Goal: Task Accomplishment & Management: Complete application form

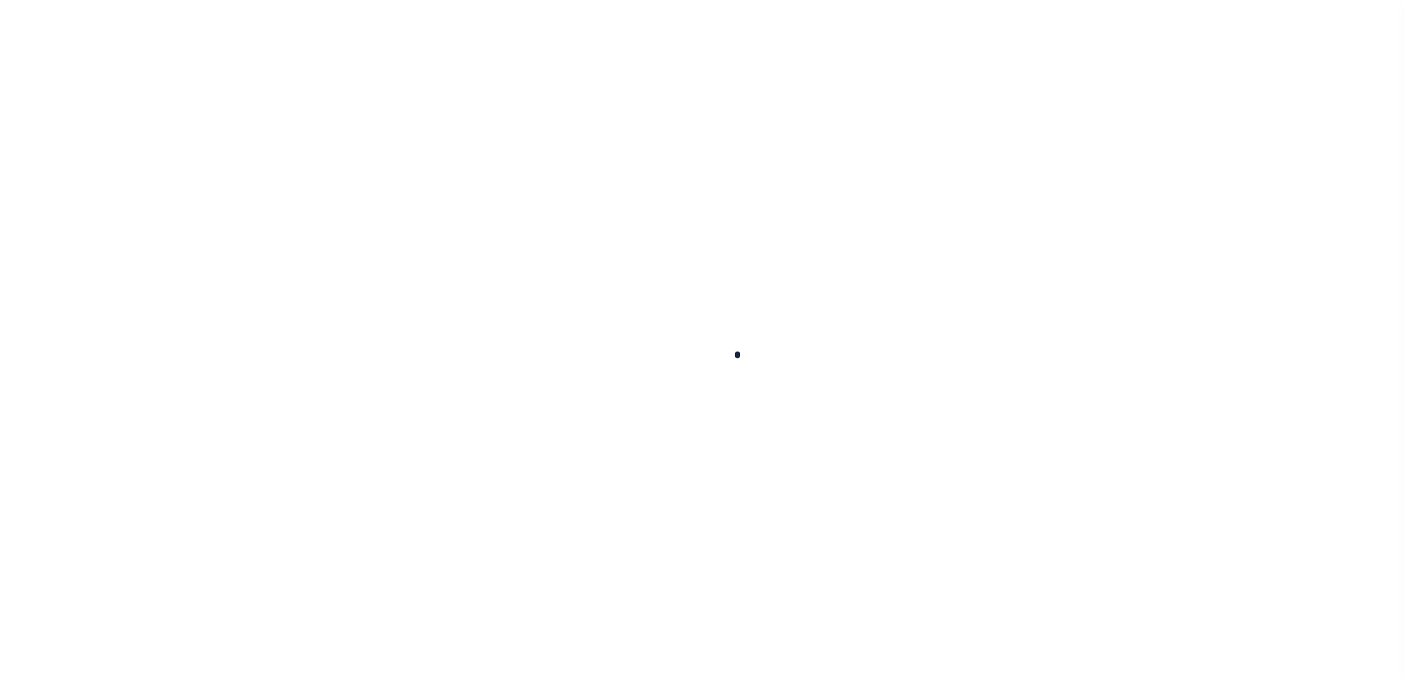
scroll to position [37, 0]
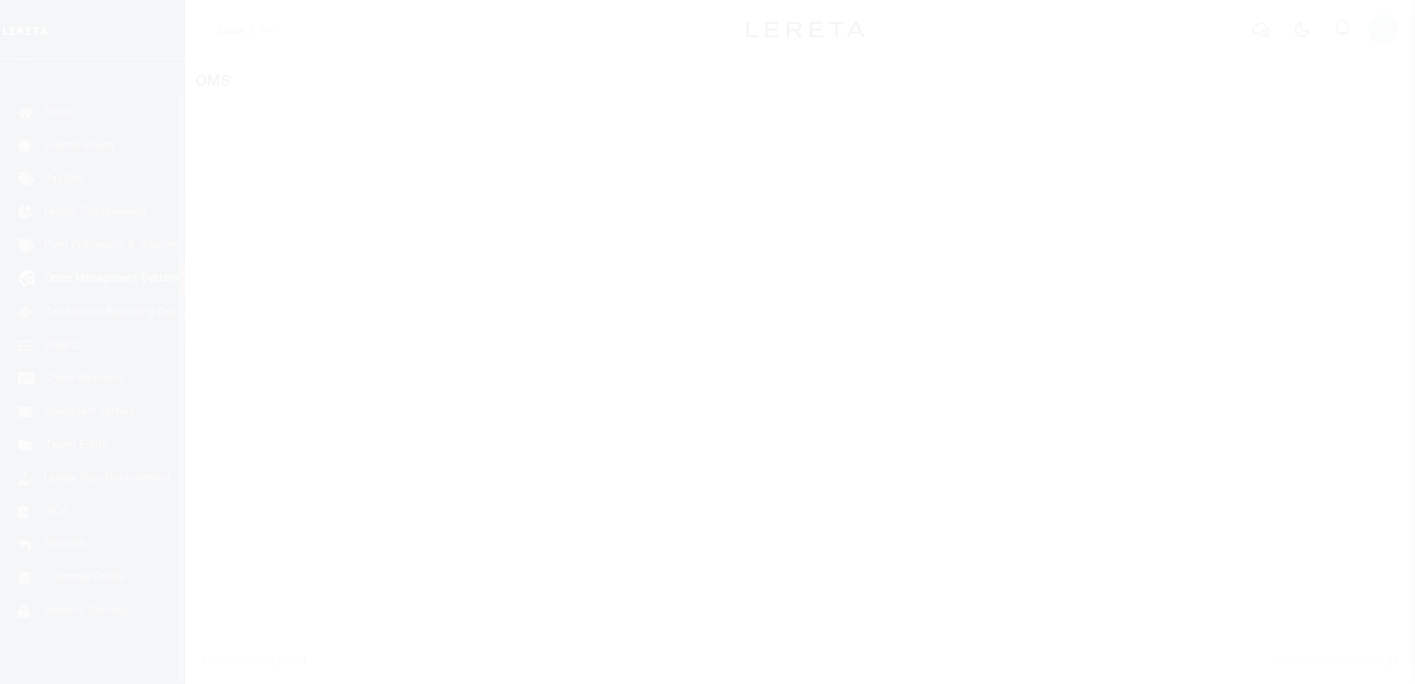
select select "200"
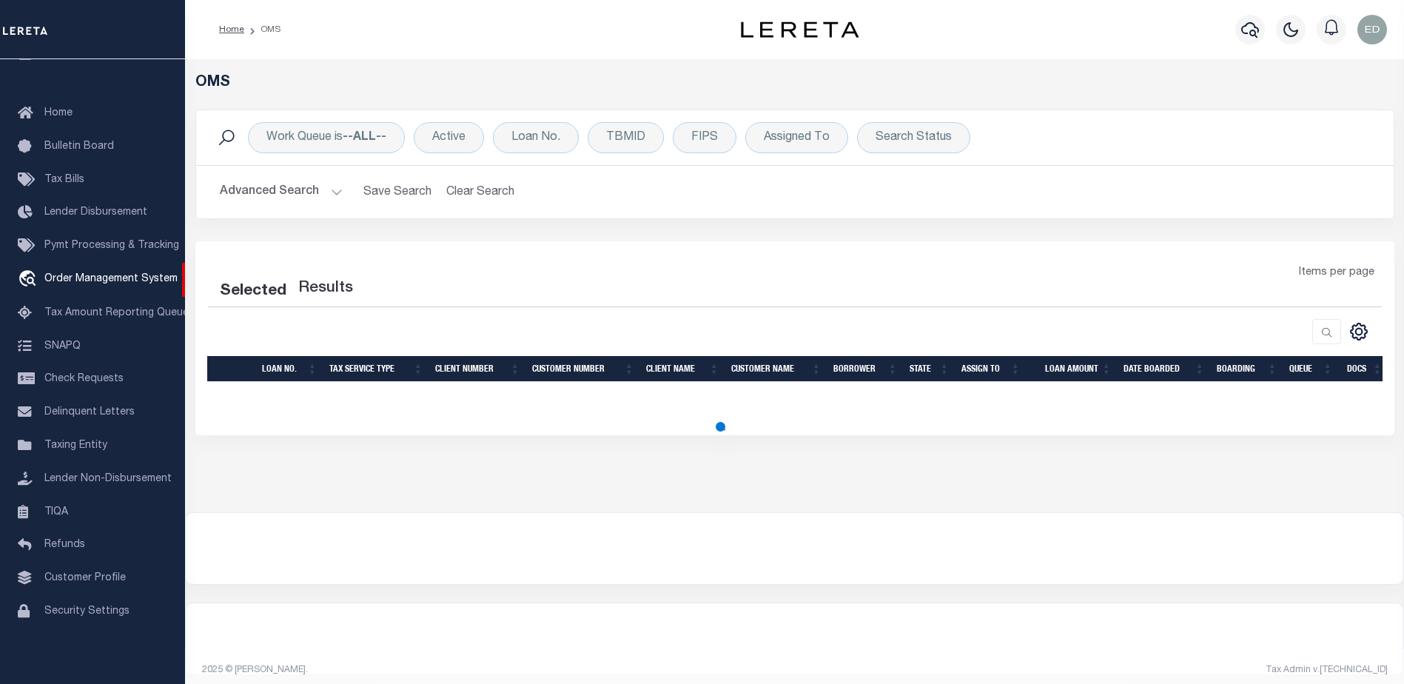
select select "200"
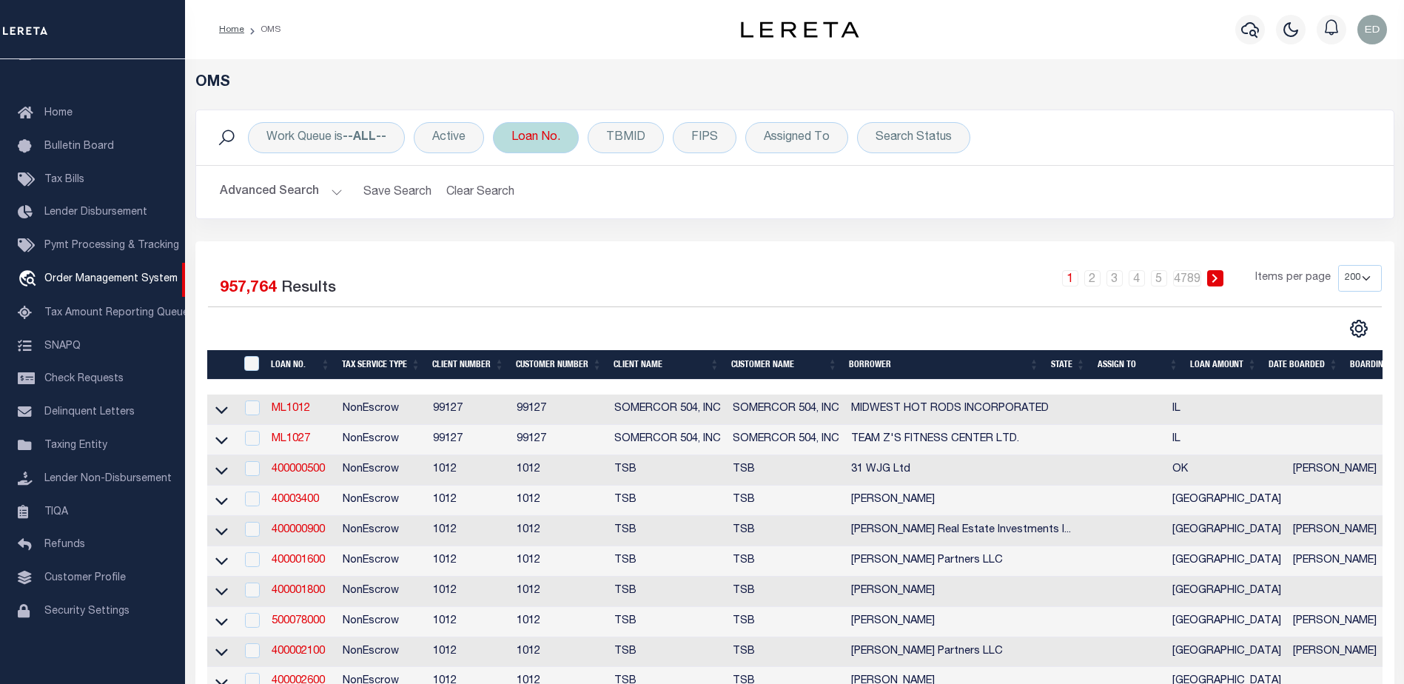
click at [537, 144] on div "Loan No." at bounding box center [536, 137] width 86 height 31
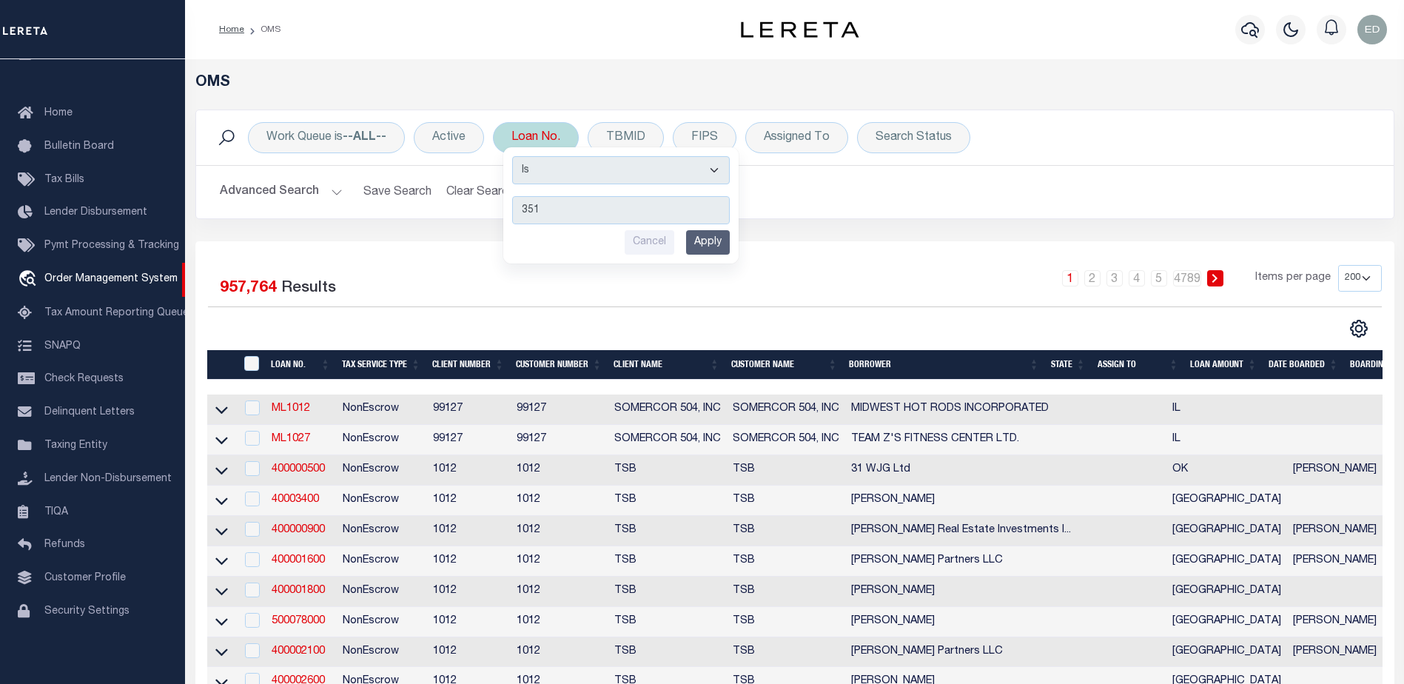
type input "3513"
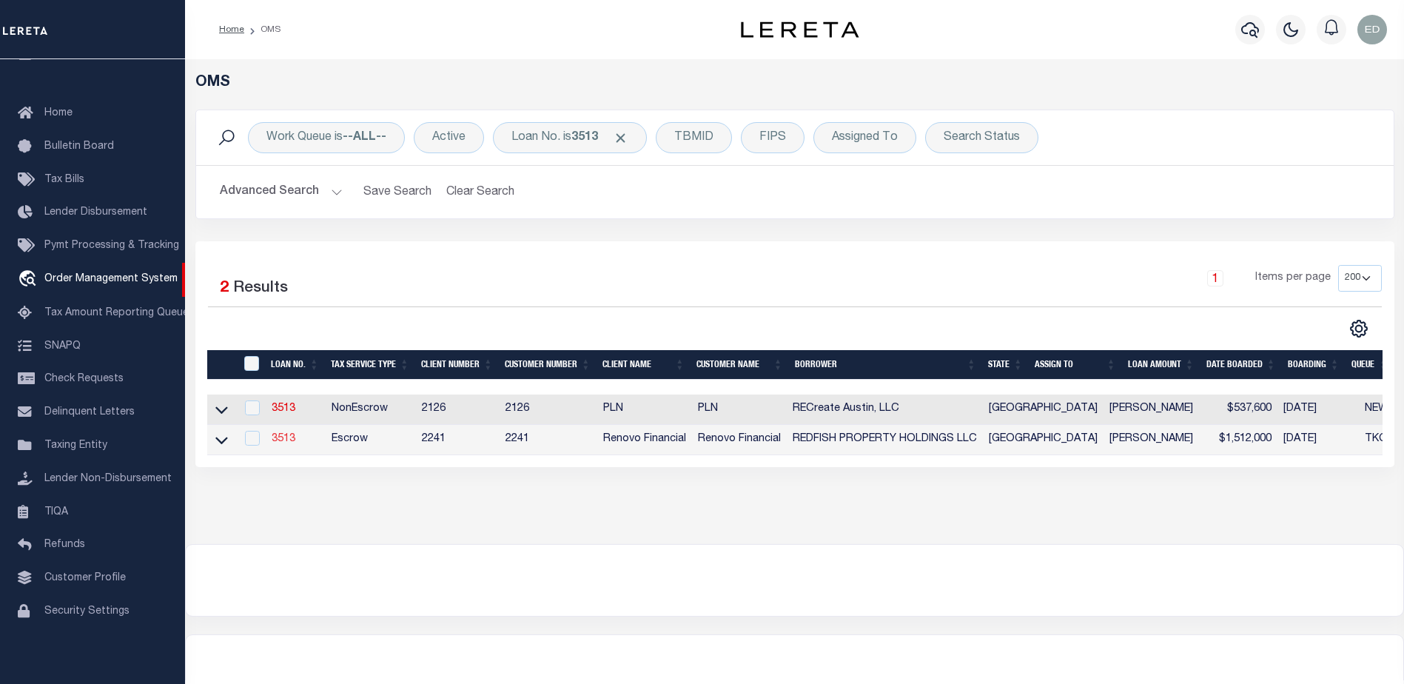
click at [280, 442] on link "3513" at bounding box center [284, 439] width 24 height 10
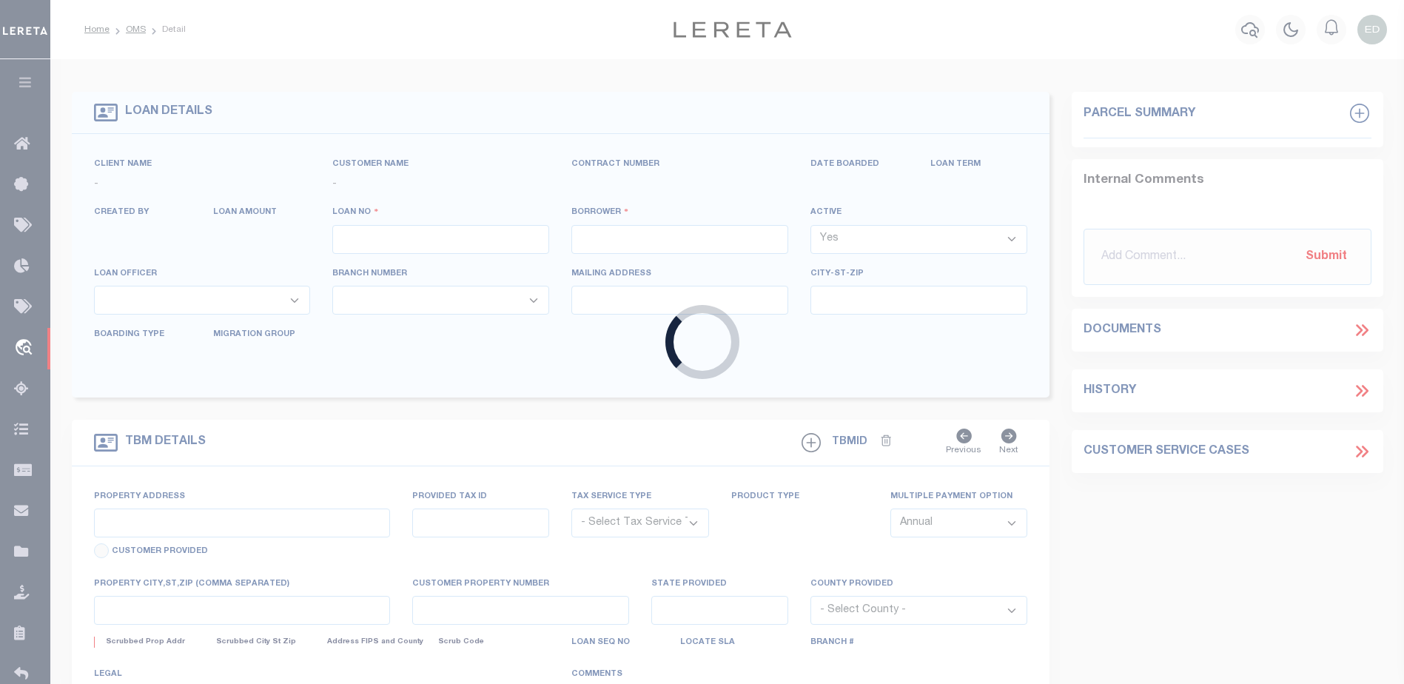
type input "3513"
type input "REDFISH PROPERTY HOLDINGS LLC"
select select
type input "[STREET_ADDRESS]"
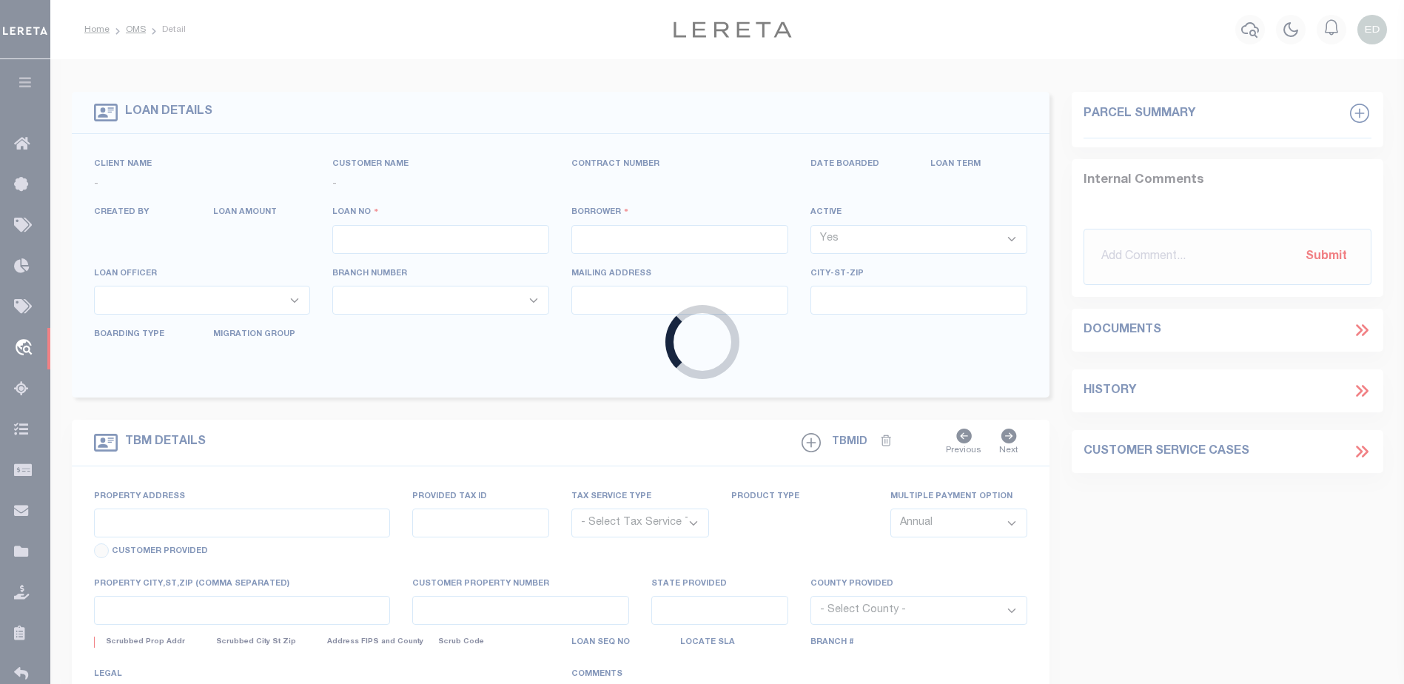
type input "Encino CA 91436"
select select
select select "Escrow"
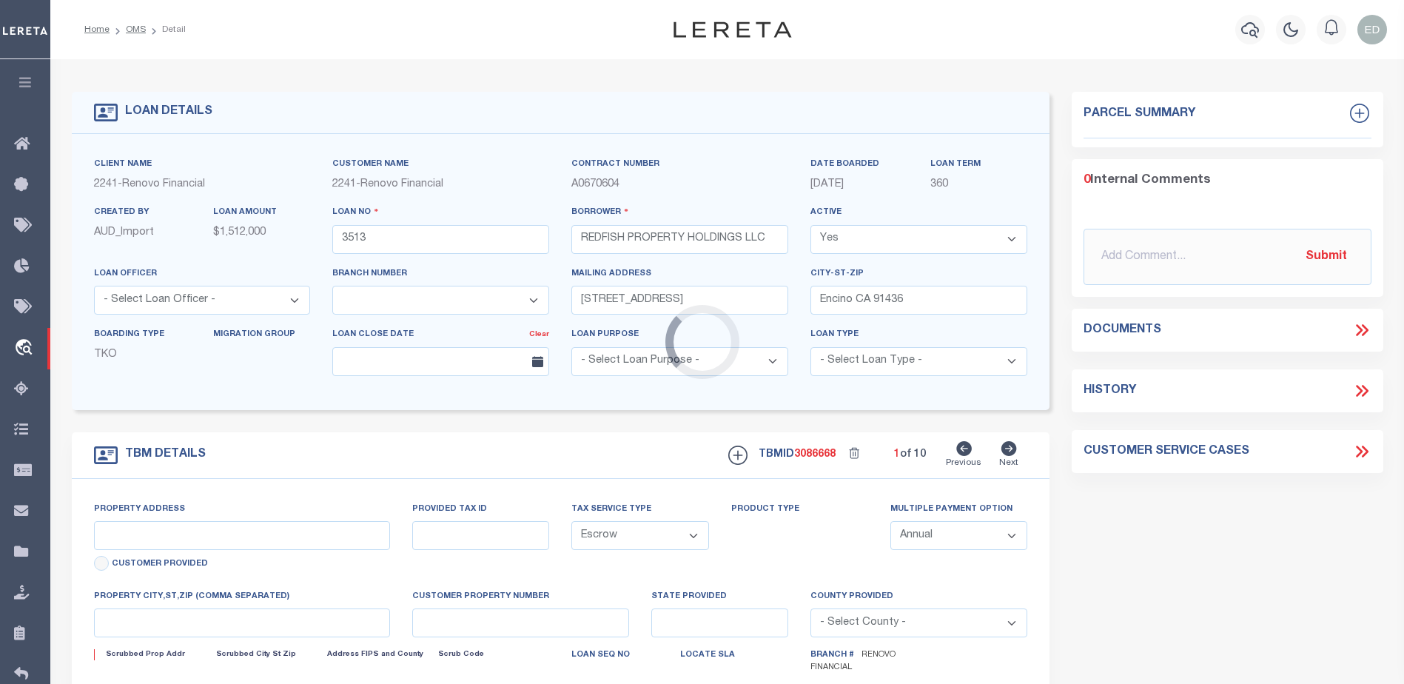
type input "[STREET_ADDRESS]"
select select
type input "[US_STATE][GEOGRAPHIC_DATA]"
type input "a0k2L00001SgS1E"
type input "[GEOGRAPHIC_DATA]"
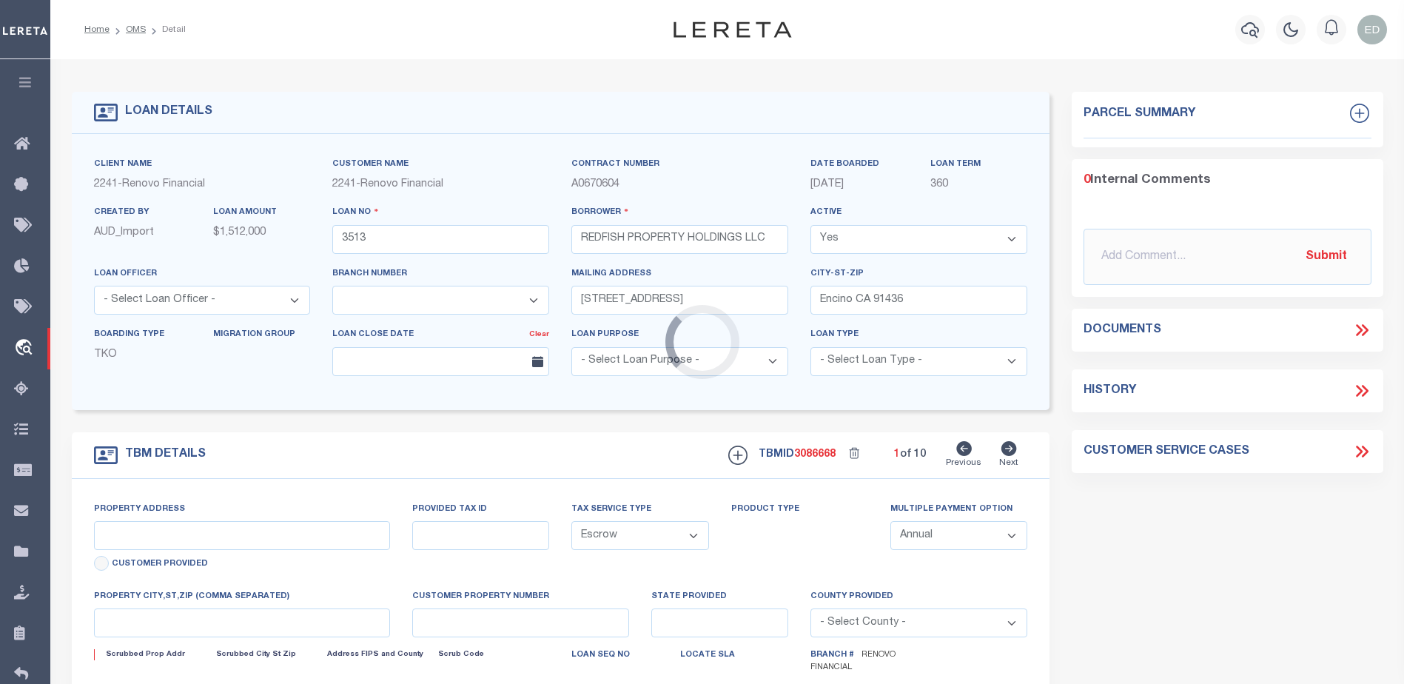
type textarea "Situs change per client audit"
select select "25066"
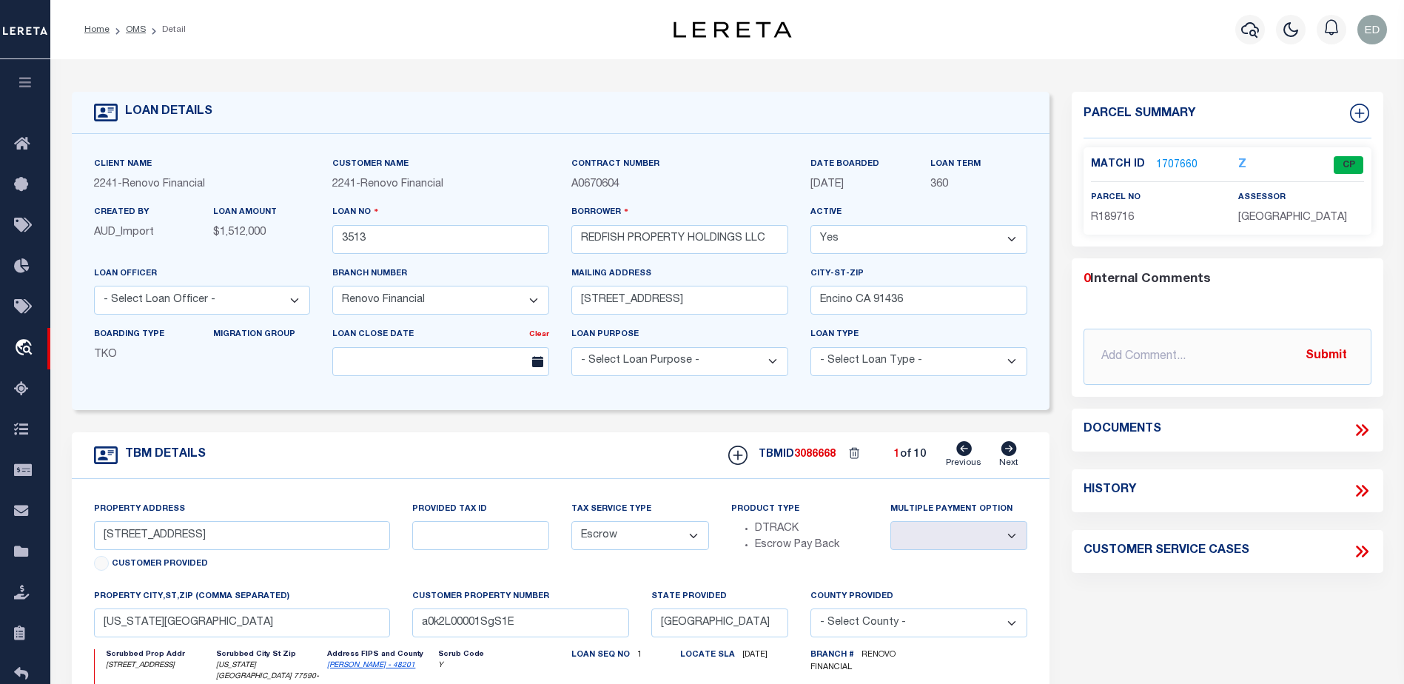
click at [1171, 167] on link "1707660" at bounding box center [1176, 166] width 41 height 16
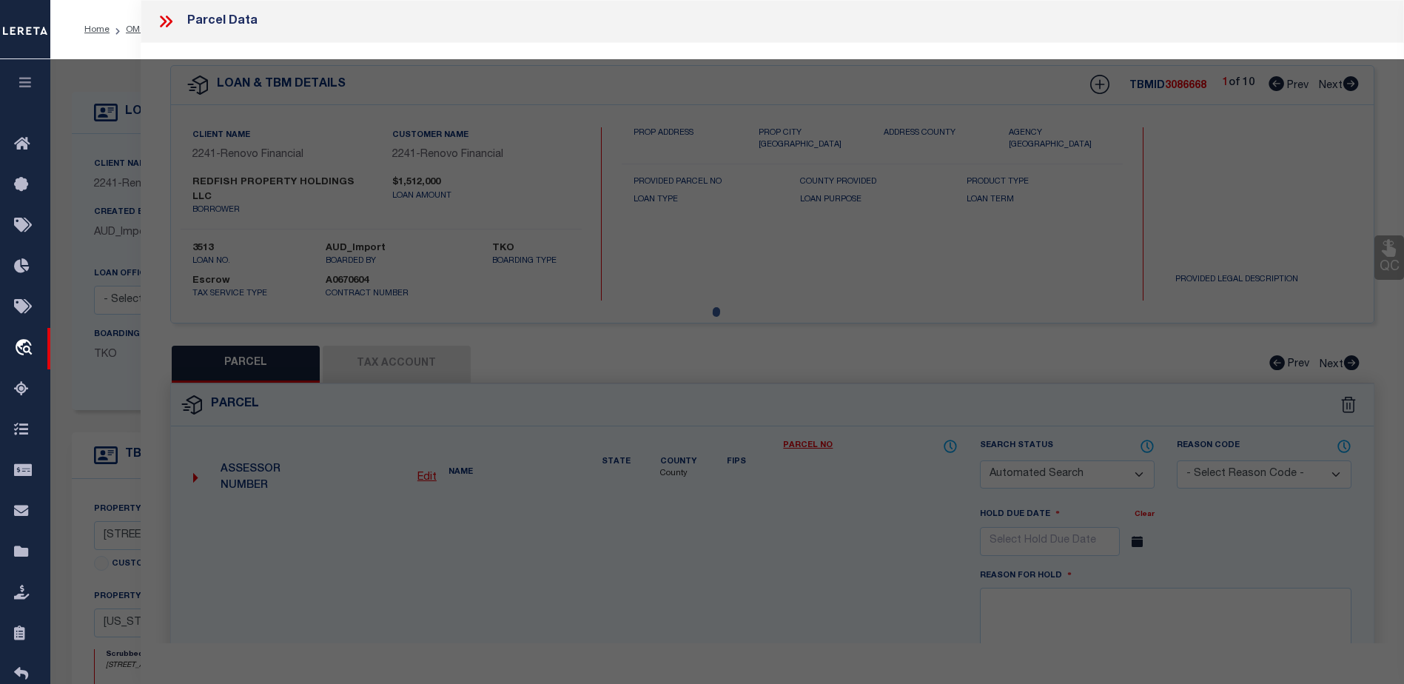
checkbox input "false"
select select "CP"
type input "REDFISH PROPERTY HOLDINGS LLC"
select select
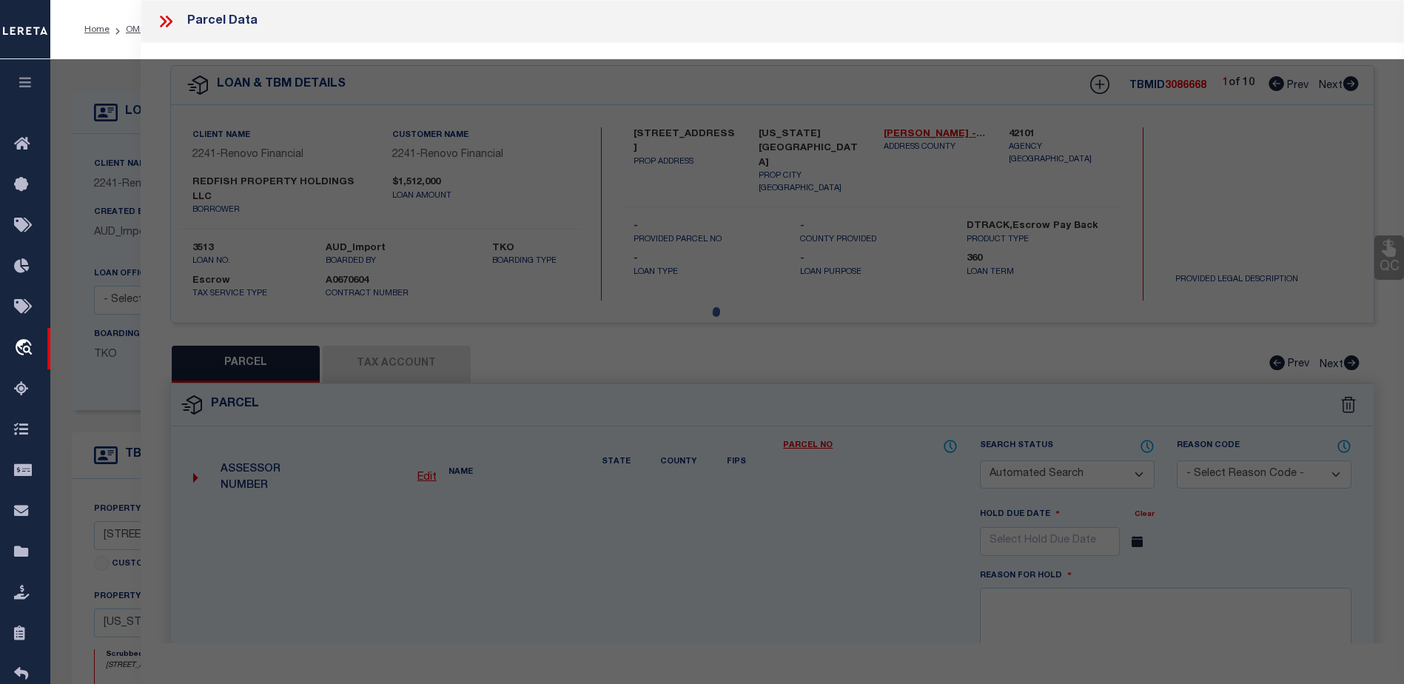
type input "[STREET_ADDRESS]"
type input "[US_STATE][GEOGRAPHIC_DATA]"
type textarea "ABST [STREET_ADDRESS][PERSON_NAME]"
type textarea "Tax ID Special Project"
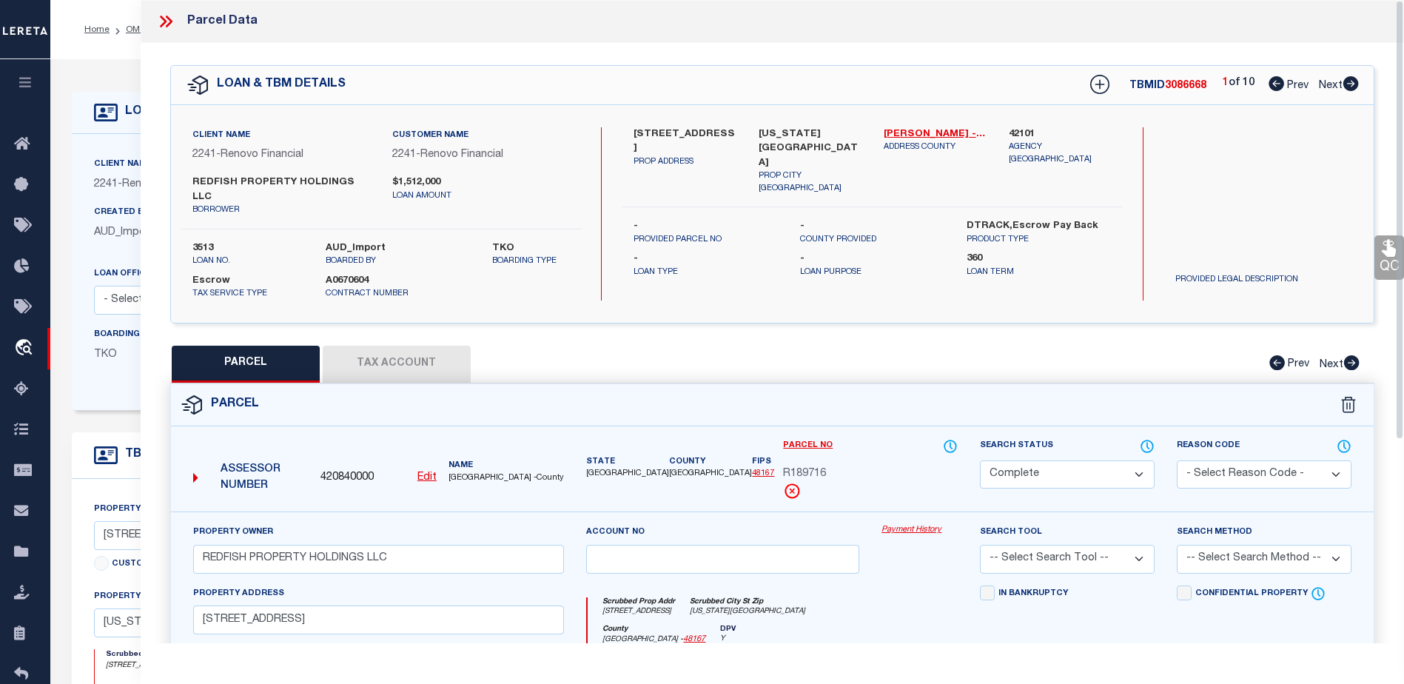
click at [1099, 460] on select "Automated Search Bad Parcel Complete Duplicate Parcel High Dollar Reporting In …" at bounding box center [1067, 474] width 175 height 29
select select "PC"
click at [980, 460] on select "Automated Search Bad Parcel Complete Duplicate Parcel High Dollar Reporting In …" at bounding box center [1067, 474] width 175 height 29
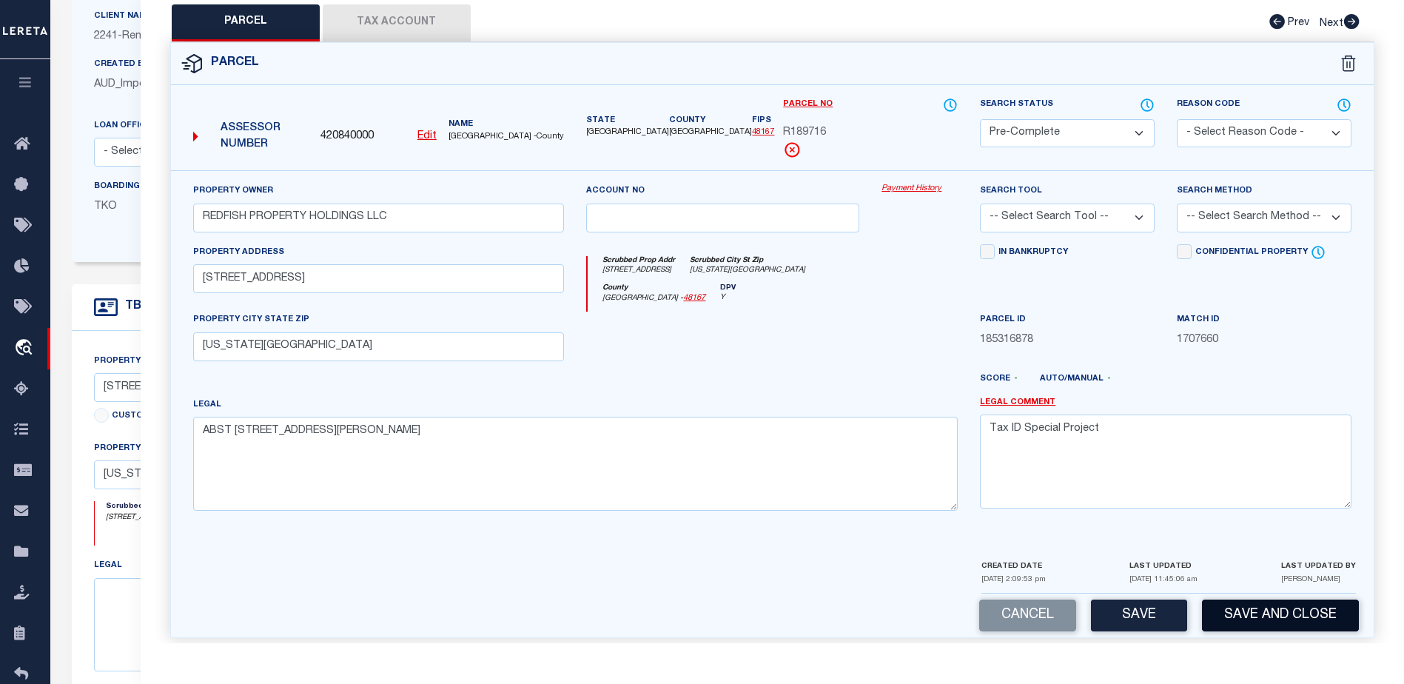
click at [1246, 599] on button "Save and Close" at bounding box center [1280, 615] width 157 height 32
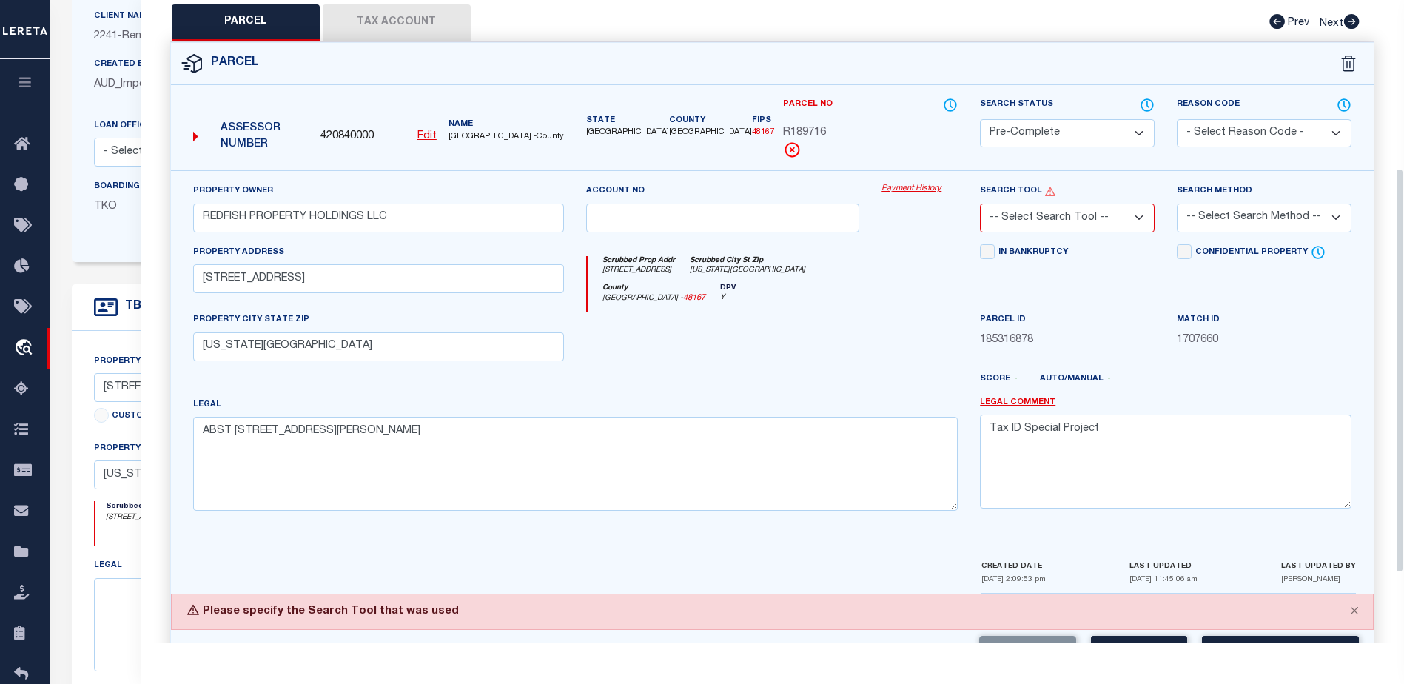
scroll to position [267, 0]
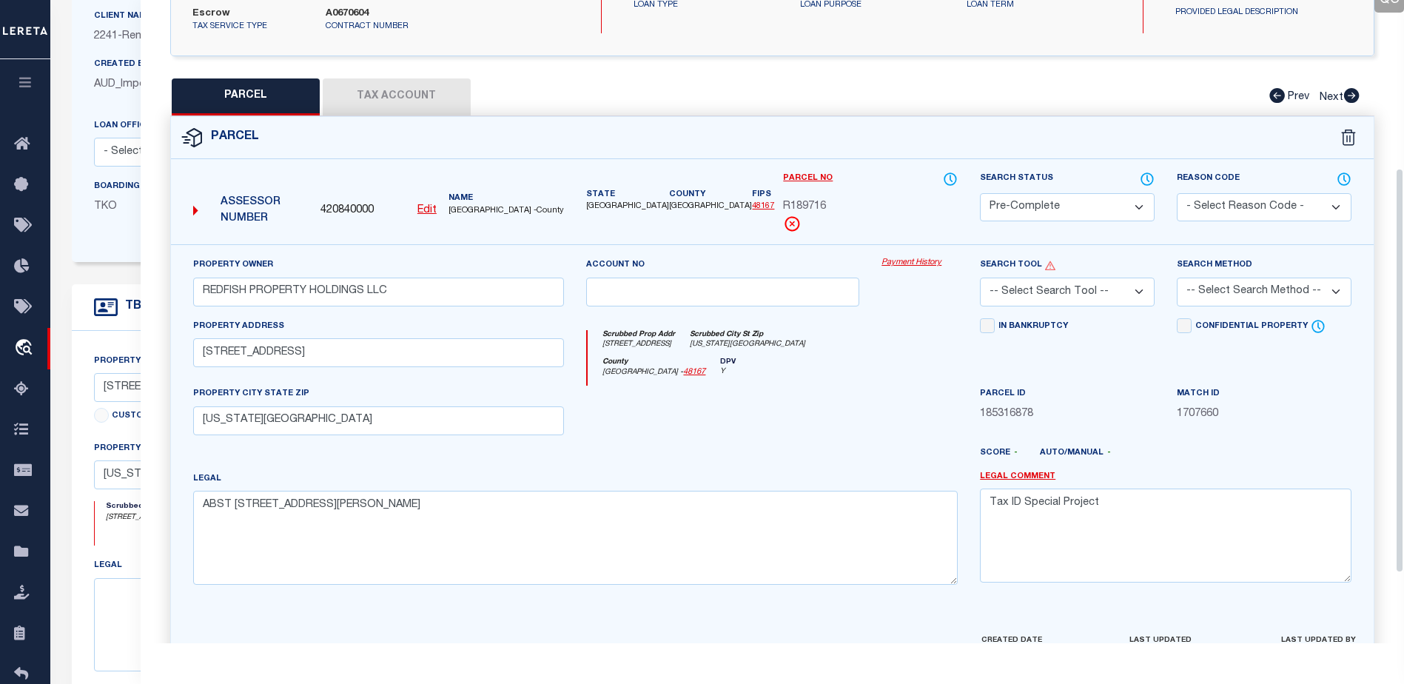
click at [1143, 277] on select "-- Select Search Tool -- 3rd Party Website Agency File Agency Website ATLS CNV-…" at bounding box center [1067, 291] width 175 height 29
select select "AGF"
click at [980, 277] on select "-- Select Search Tool -- 3rd Party Website Agency File Agency Website ATLS CNV-…" at bounding box center [1067, 291] width 175 height 29
click at [1271, 279] on select "-- Select Search Method -- Property Address Legal Liability Info Provided" at bounding box center [1264, 291] width 175 height 29
select select "ADD"
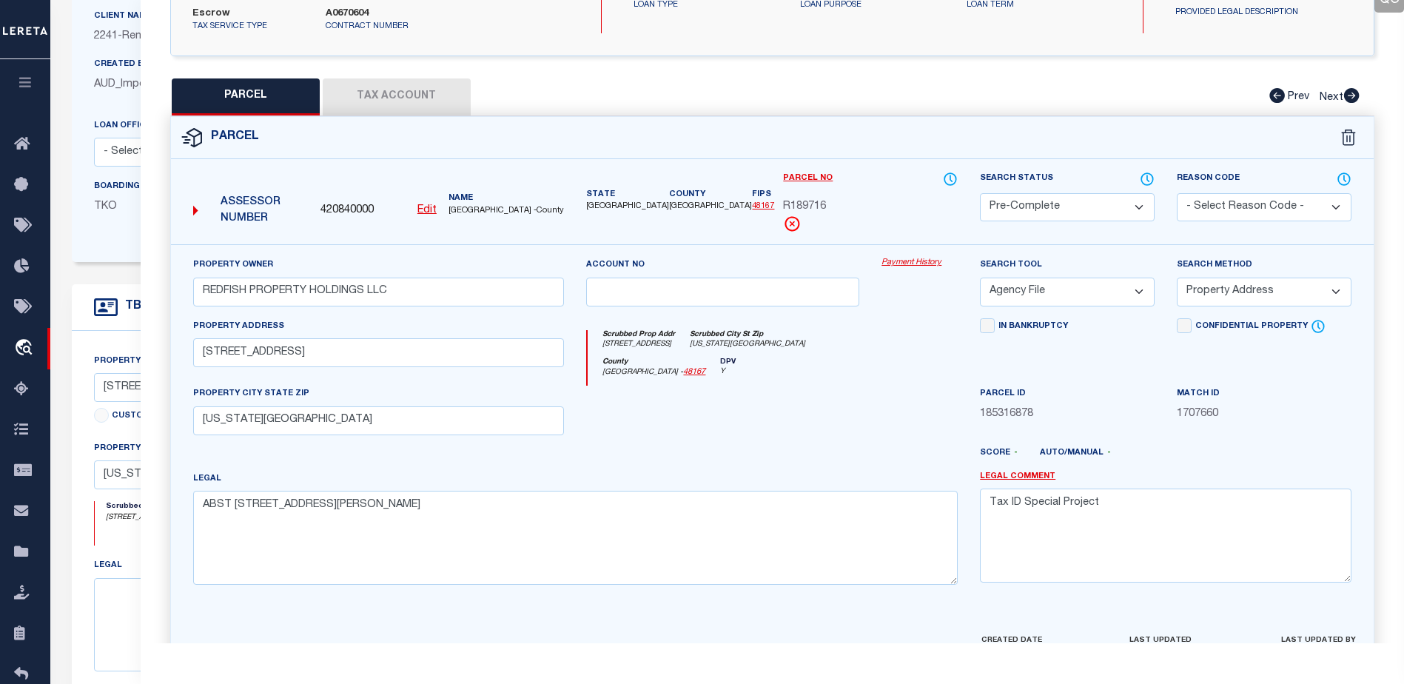
click at [1177, 277] on select "-- Select Search Method -- Property Address Legal Liability Info Provided" at bounding box center [1264, 291] width 175 height 29
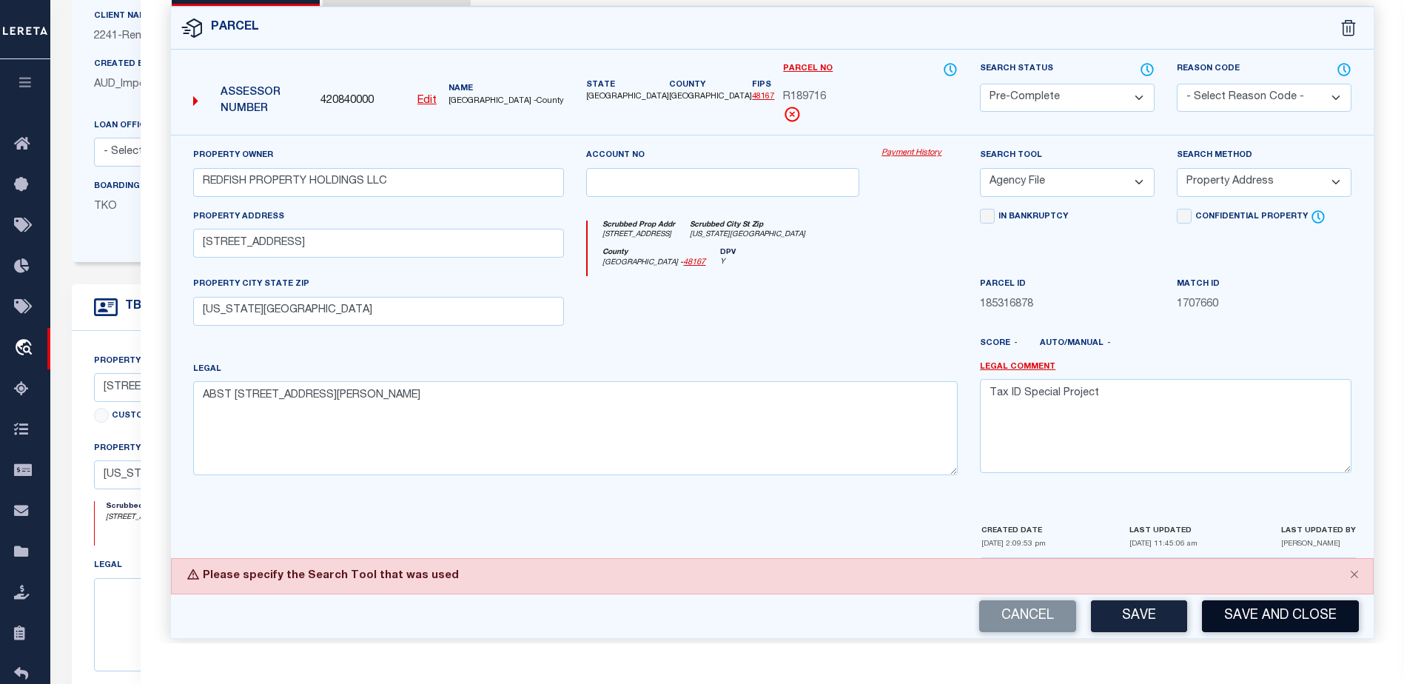
click at [1220, 603] on button "Save and Close" at bounding box center [1280, 616] width 157 height 32
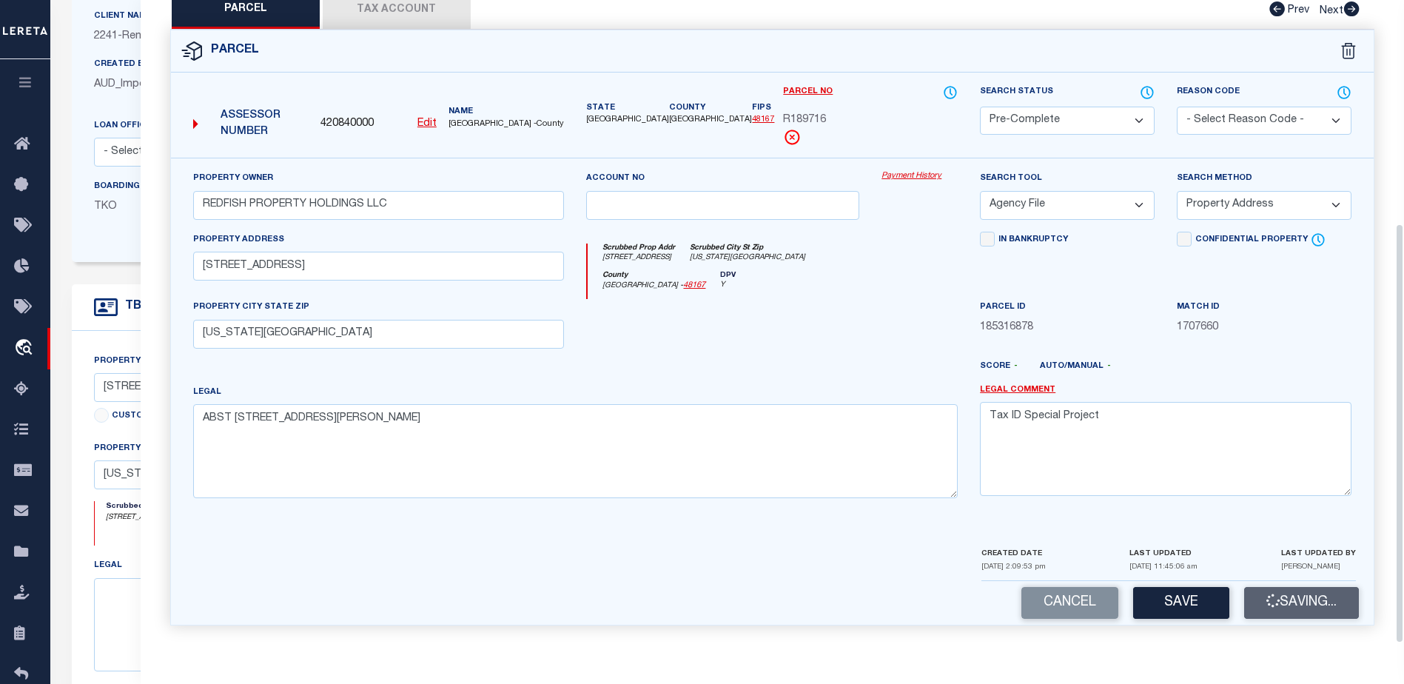
scroll to position [341, 0]
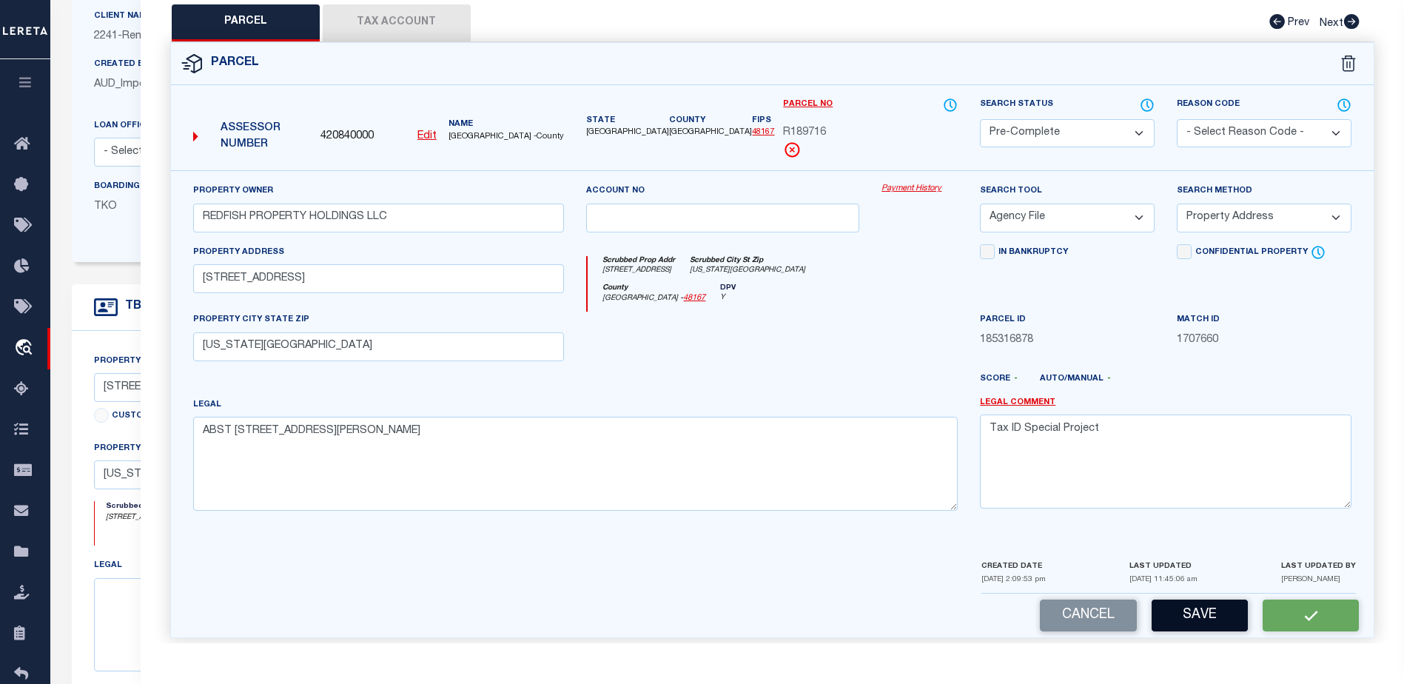
select select
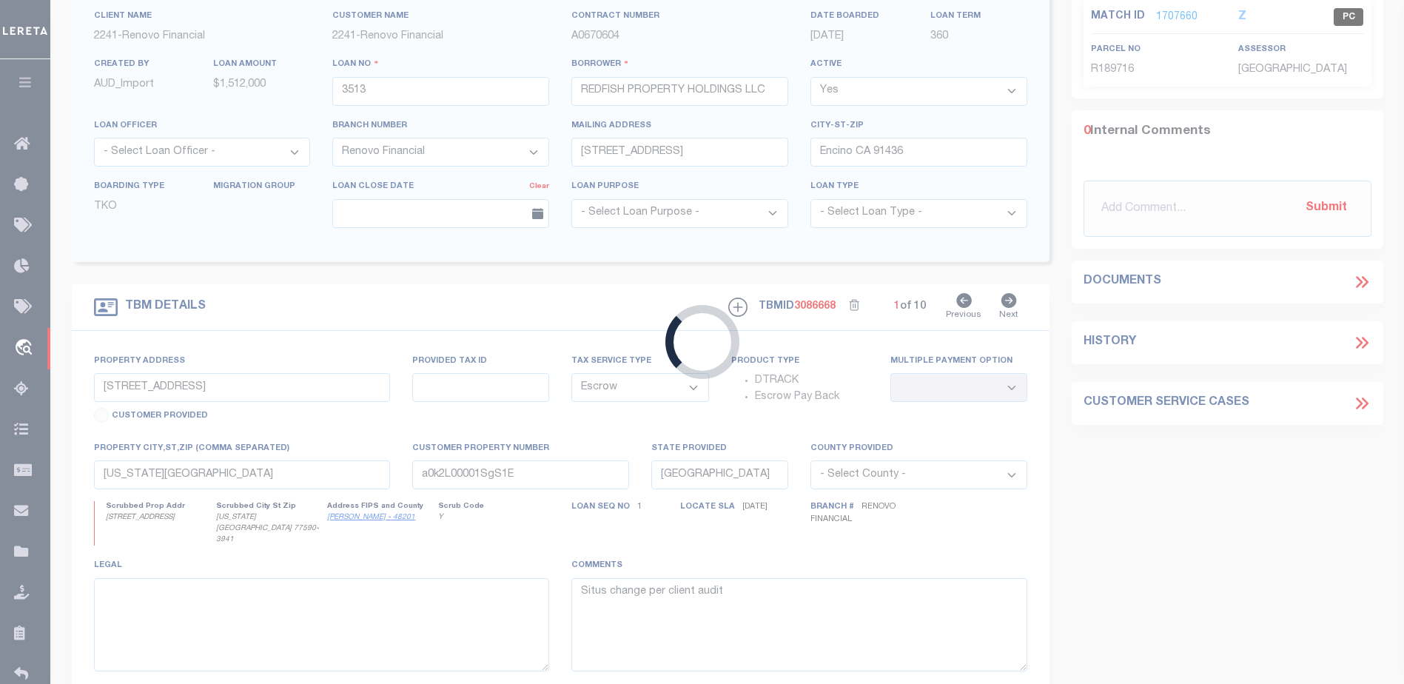
select select
select select "25066"
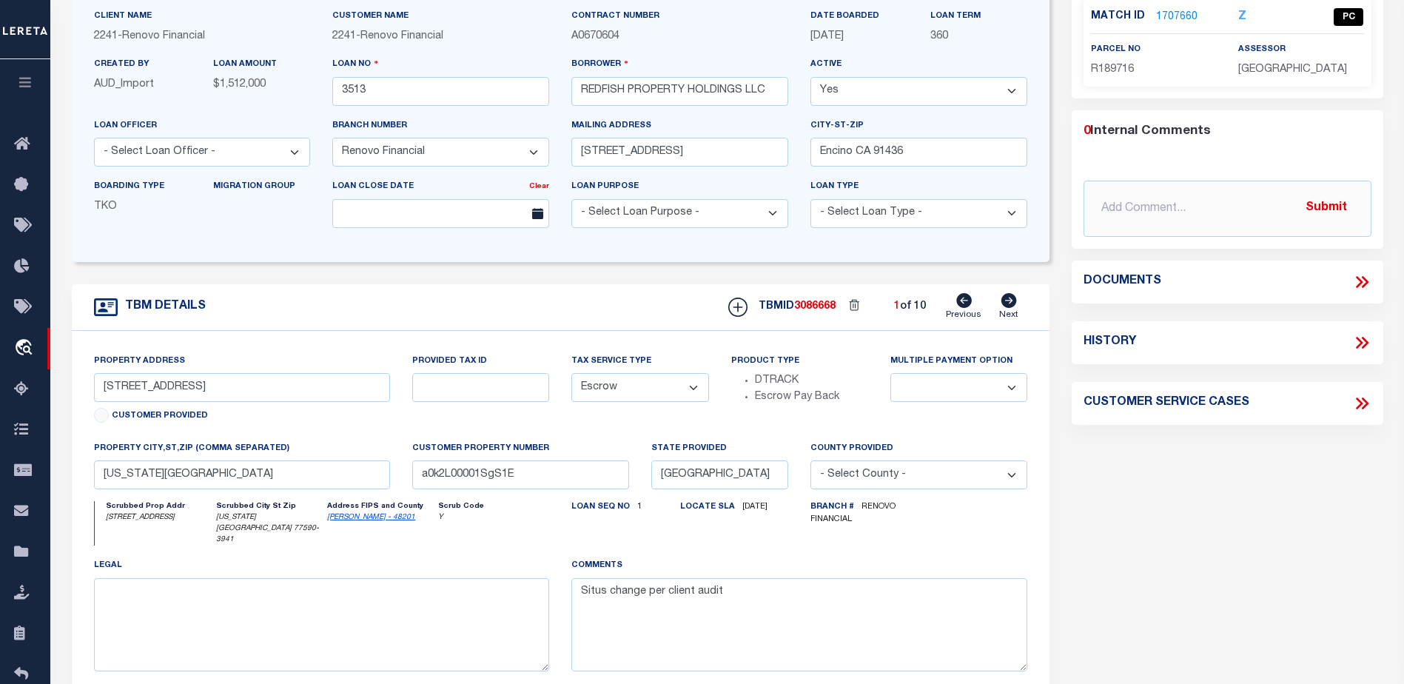
scroll to position [0, 0]
